Goal: Information Seeking & Learning: Check status

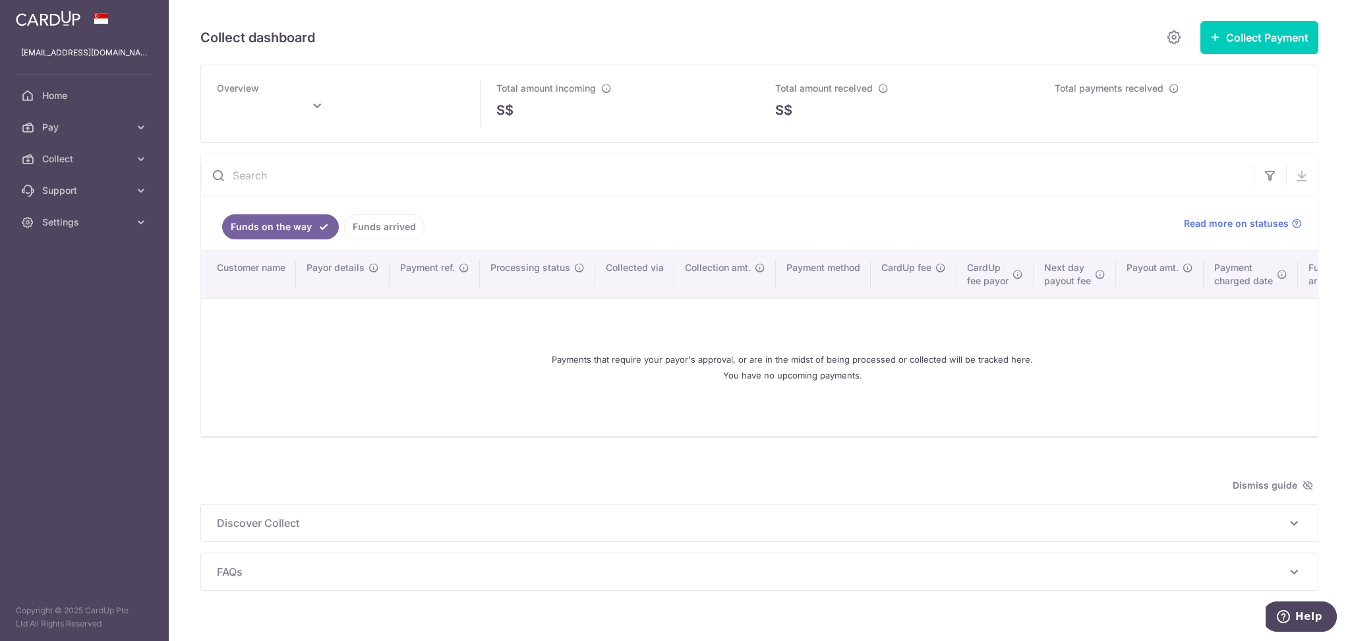
click at [406, 234] on link "Funds arrived" at bounding box center [384, 226] width 80 height 25
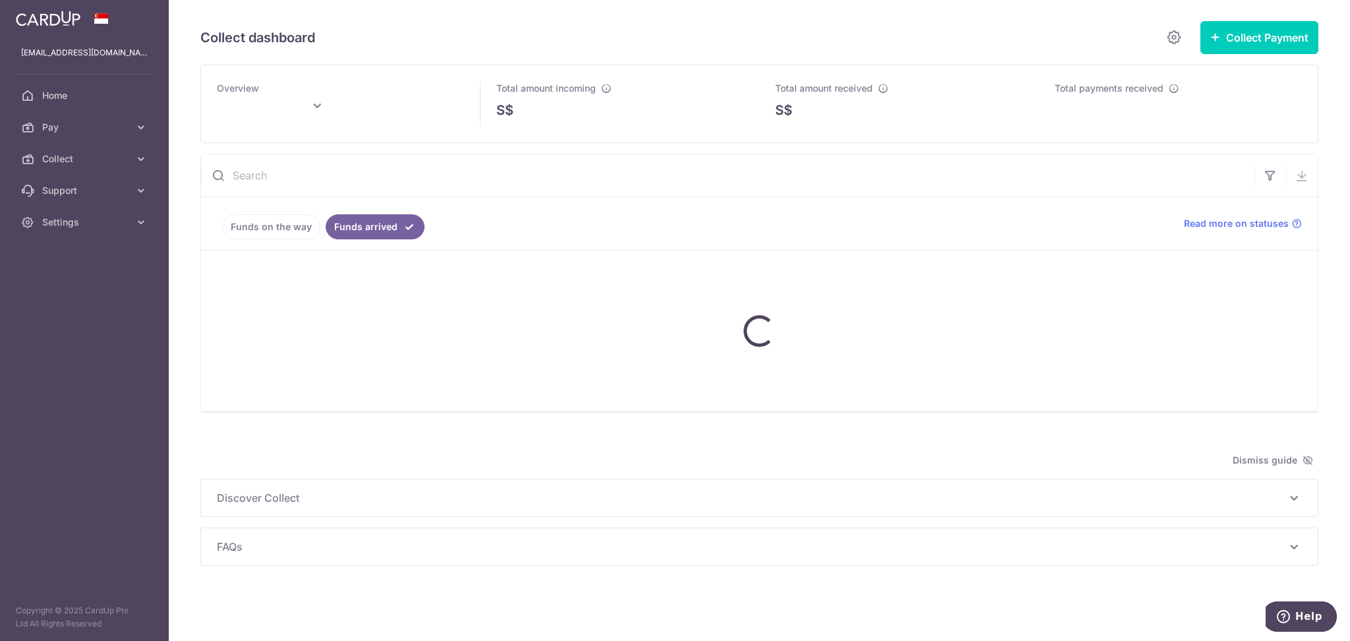
type input "[DATE]"
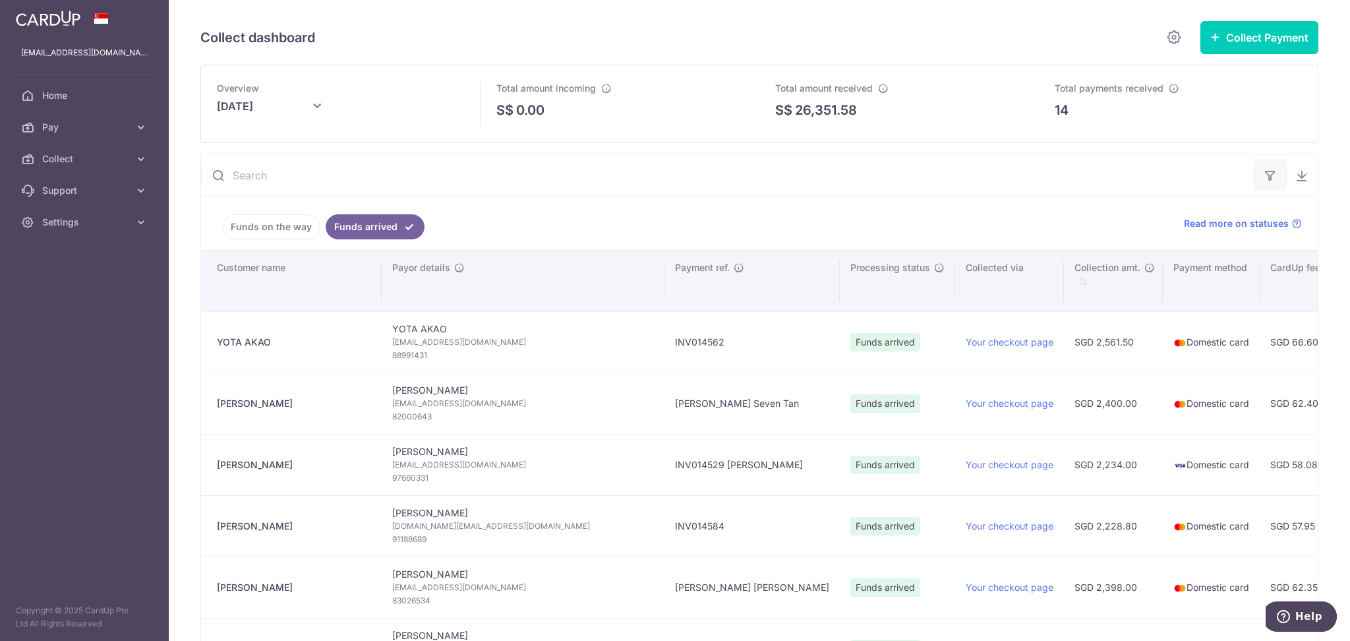
click at [1264, 174] on icon "button" at bounding box center [1270, 175] width 13 height 13
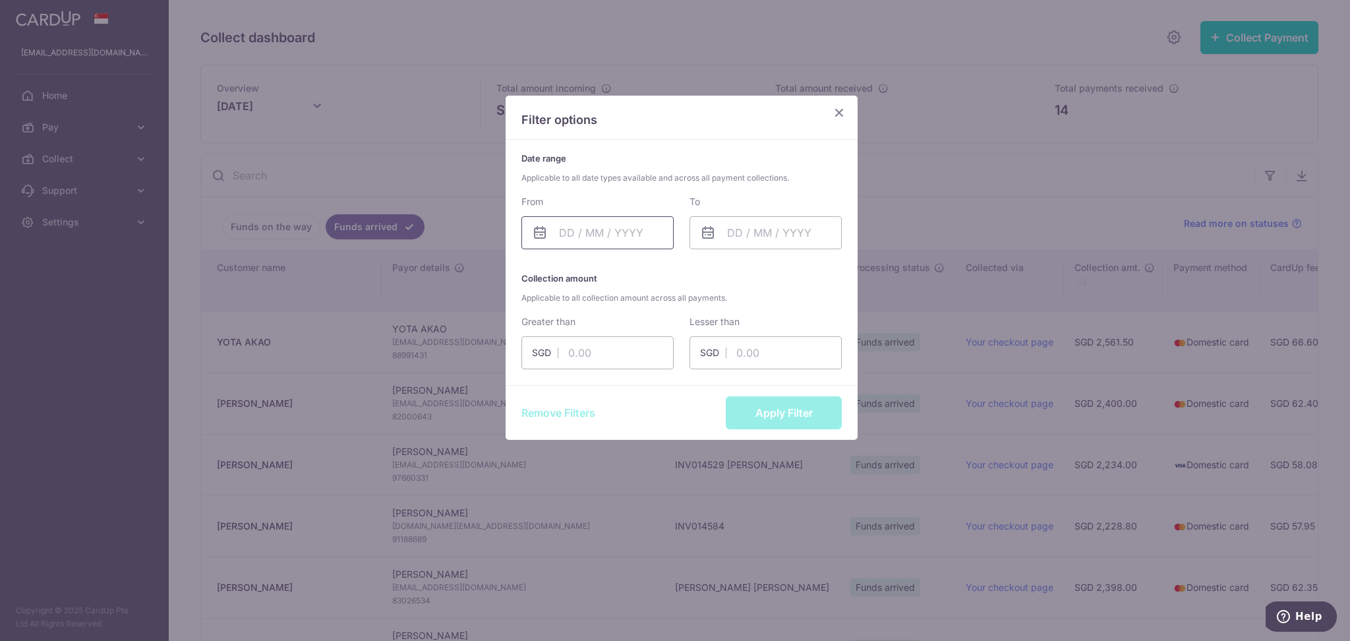
click at [578, 224] on input "text" at bounding box center [598, 232] width 152 height 33
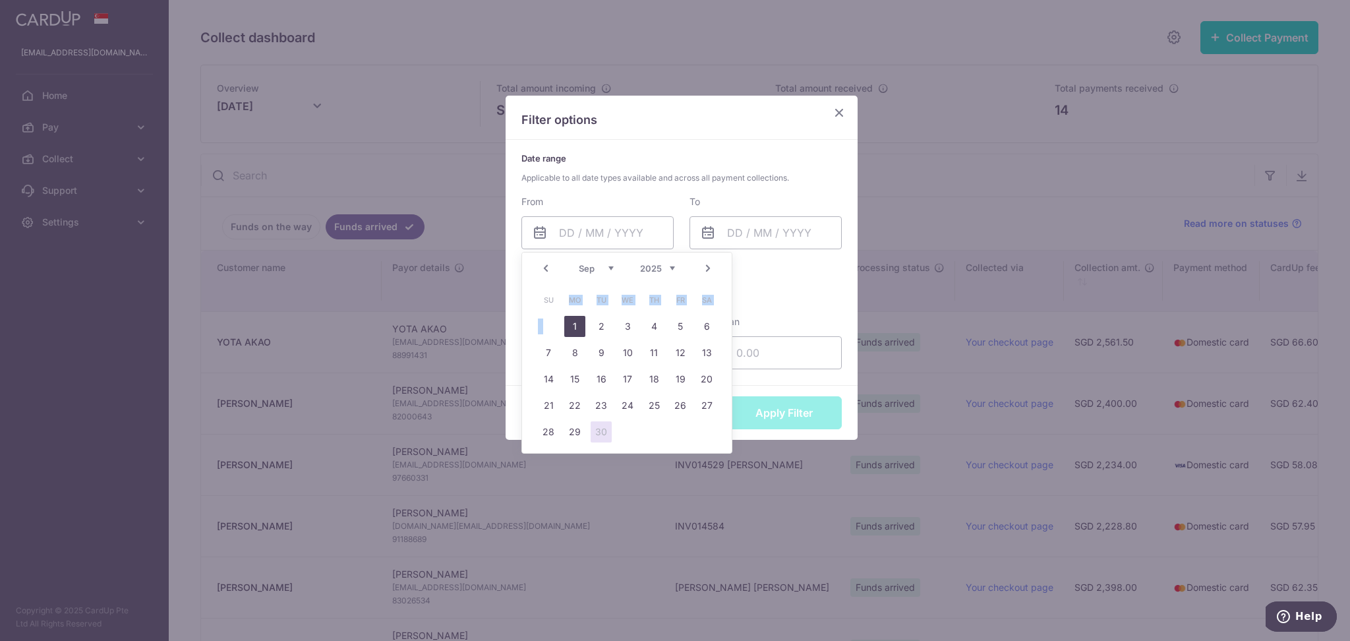
click at [571, 321] on table "Su Mo Tu We Th Fr Sa 1 2 3 4 5 6 7 8 9 10 11 12 13 14 15 16 17 18 19 20 21 22 2…" at bounding box center [627, 366] width 185 height 158
click at [572, 321] on link "1" at bounding box center [574, 326] width 21 height 21
type input "[DATE]"
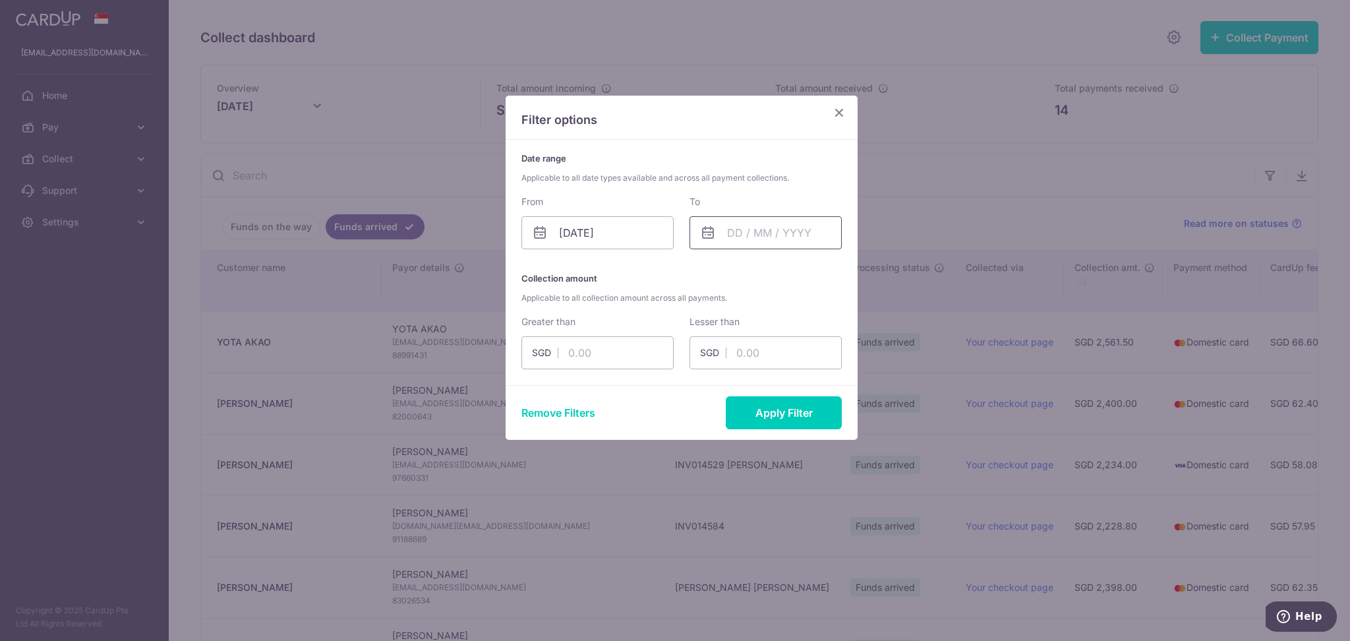
click at [748, 232] on input "text" at bounding box center [766, 232] width 152 height 33
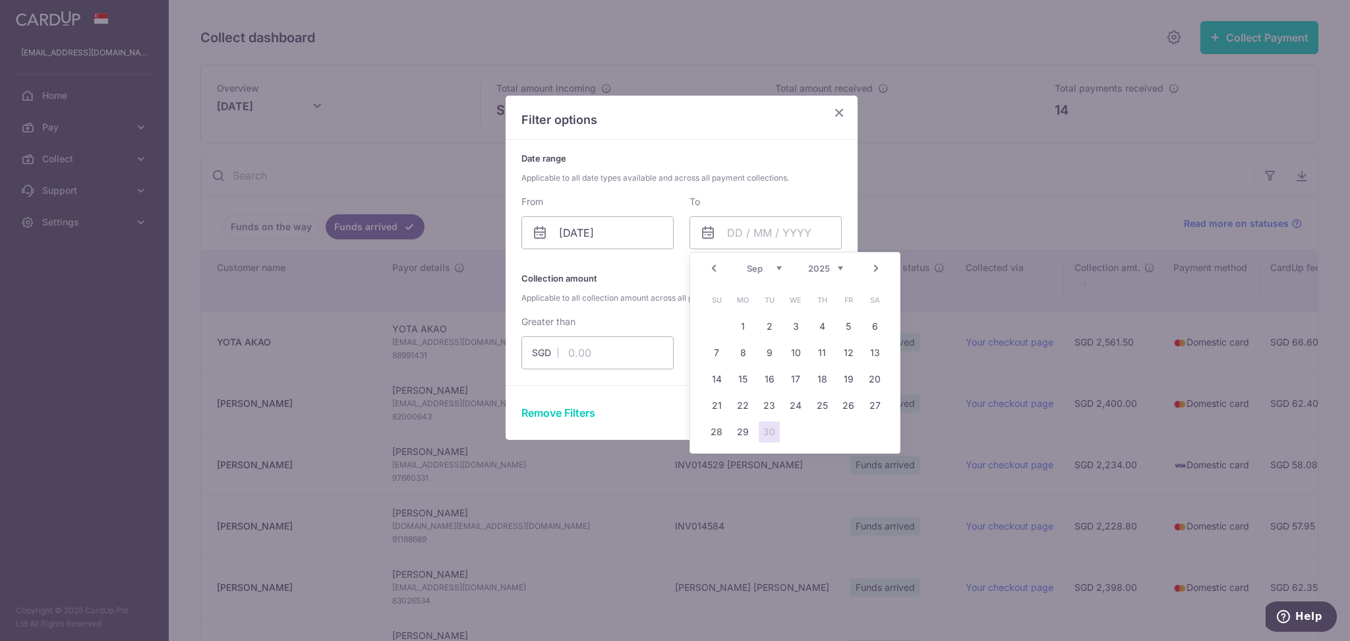
click at [768, 430] on link "30" at bounding box center [769, 431] width 21 height 21
type input "[DATE]"
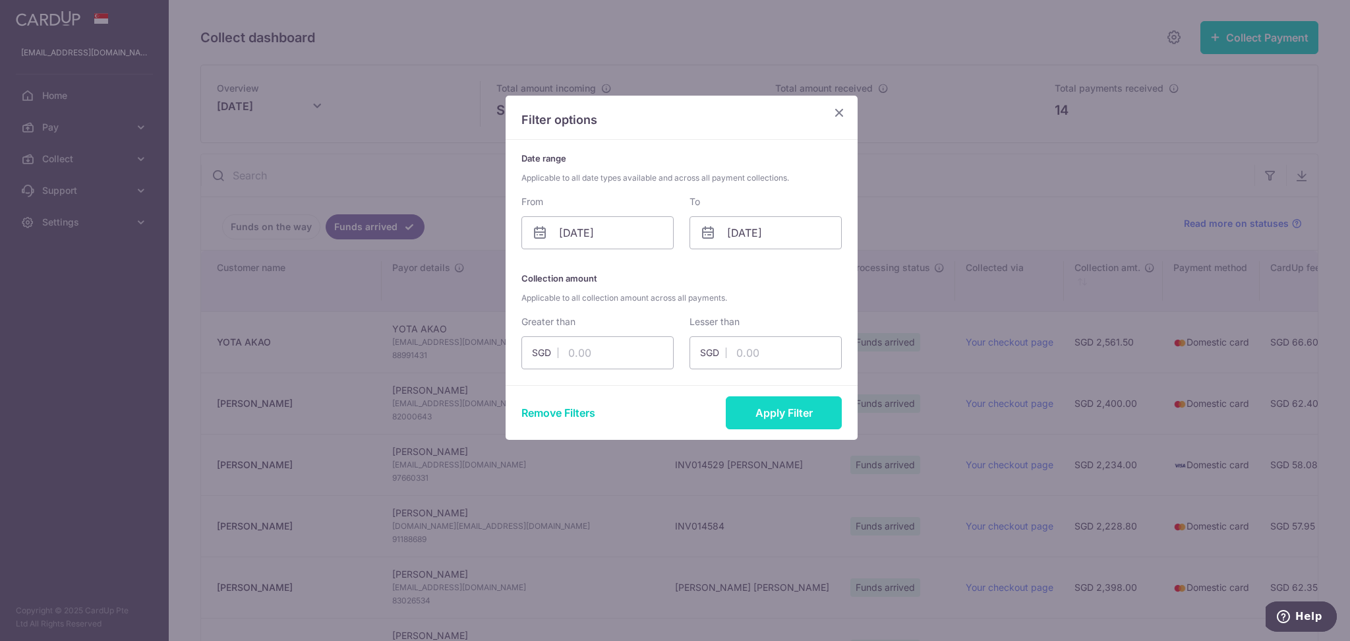
click at [770, 419] on button "Apply Filter" at bounding box center [784, 412] width 116 height 33
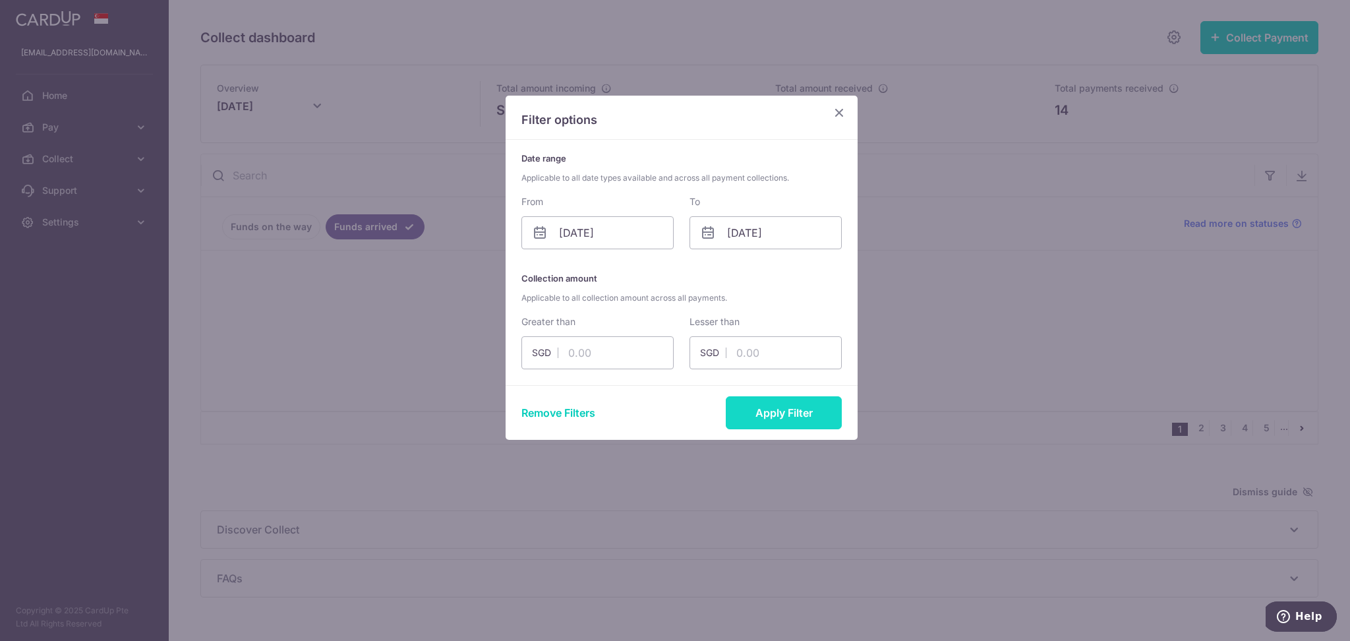
click at [781, 411] on button "Apply Filter" at bounding box center [784, 412] width 116 height 33
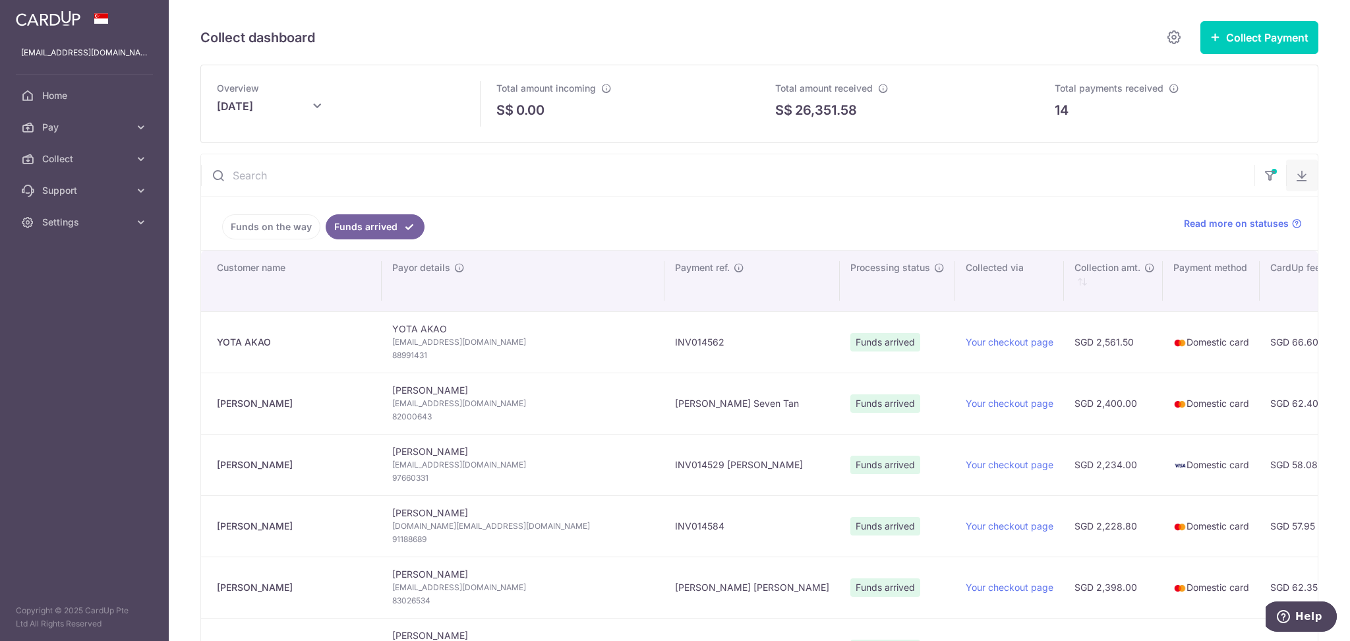
click at [1296, 179] on icon "button" at bounding box center [1302, 175] width 13 height 13
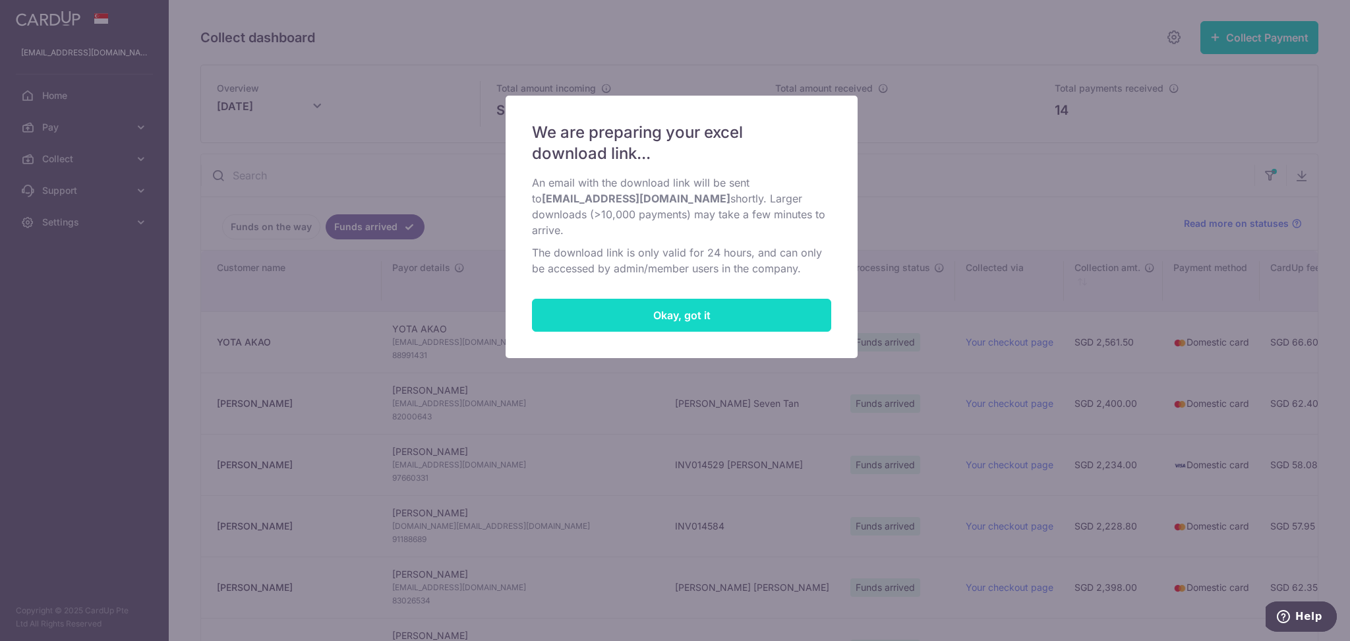
click at [723, 309] on button "Okay, got it" at bounding box center [681, 315] width 299 height 33
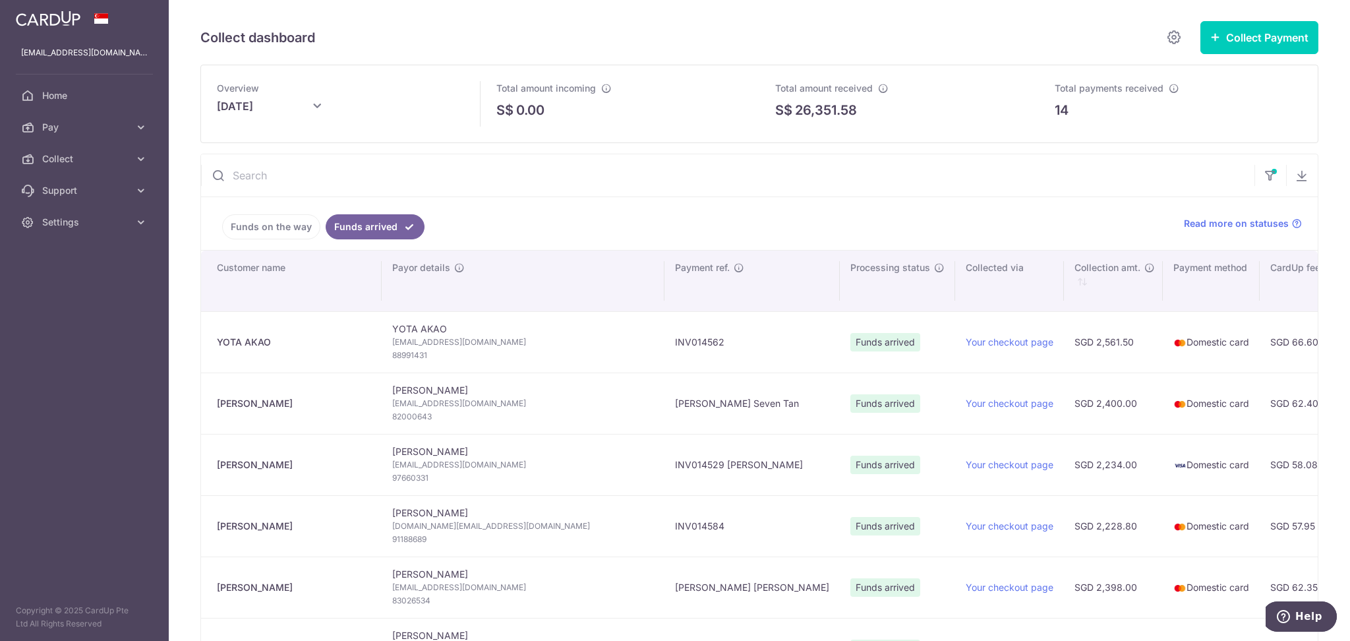
click at [1327, 95] on div "Collect dashboard Collect Payment Create request to collect payments Custom Pay…" at bounding box center [760, 320] width 1182 height 641
click at [69, 219] on span "Settings" at bounding box center [85, 222] width 87 height 13
click at [66, 288] on span "Logout" at bounding box center [85, 285] width 87 height 13
